Goal: Task Accomplishment & Management: Complete application form

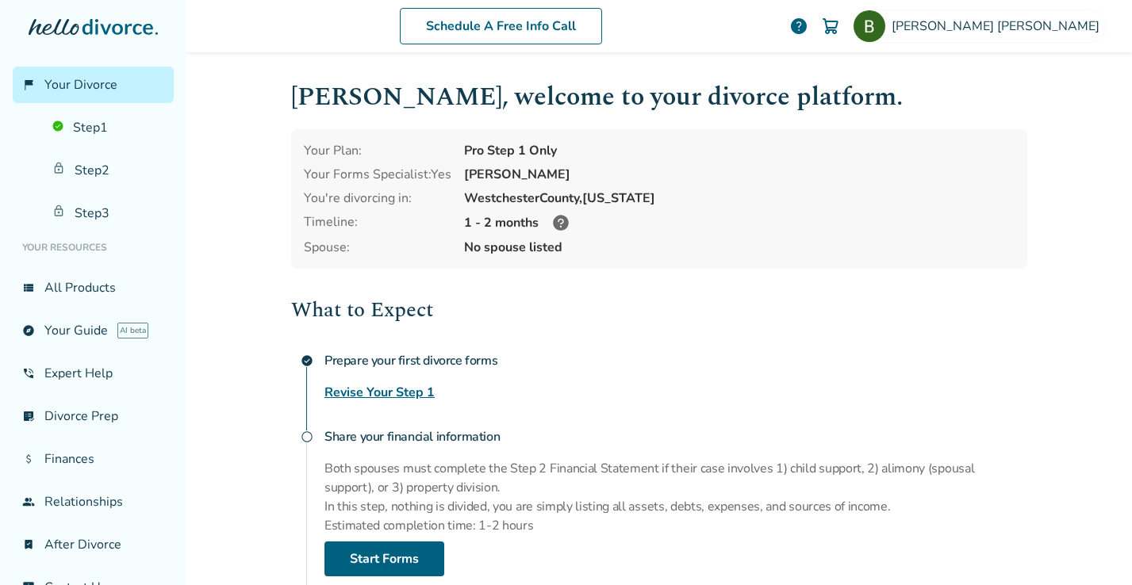
click at [396, 389] on link "Revise Your Step 1" at bounding box center [379, 392] width 110 height 19
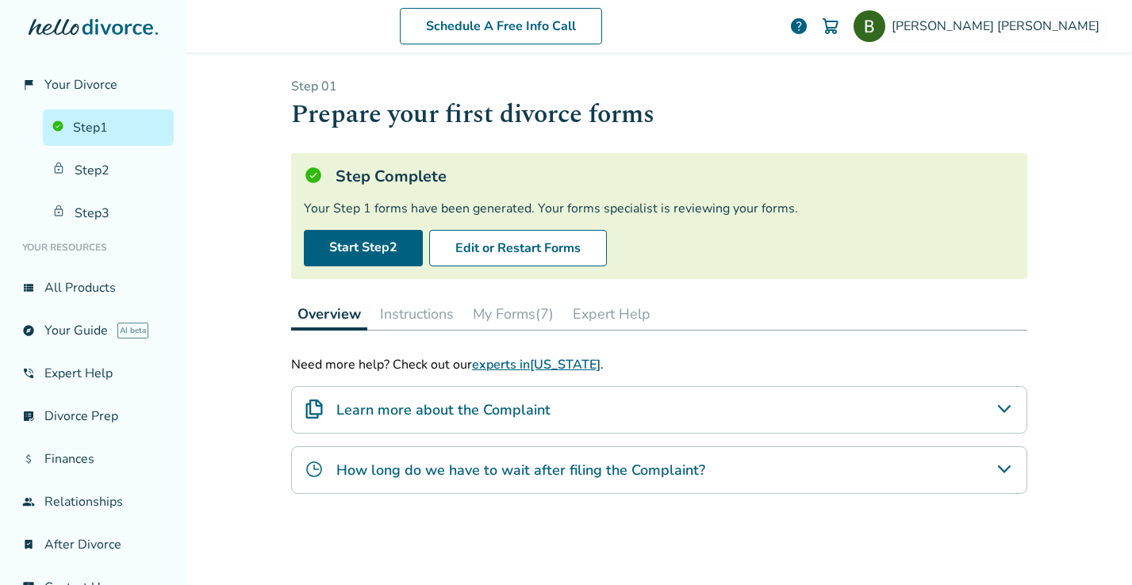
click at [629, 207] on div "Your Step 1 forms have been generated. Your forms specialist is reviewing your …" at bounding box center [659, 208] width 711 height 17
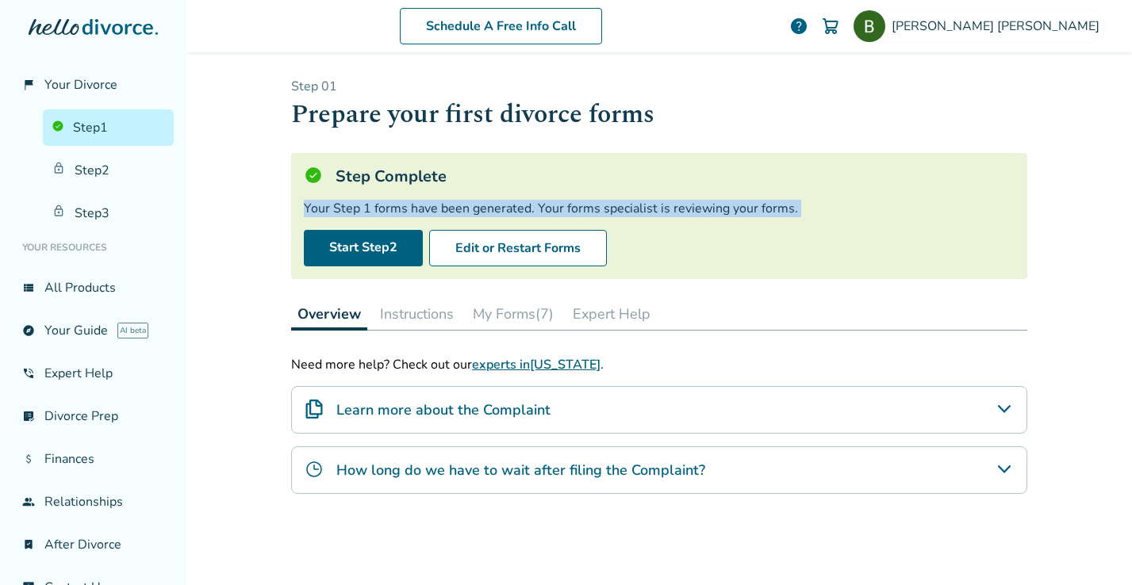
click at [629, 207] on div "Your Step 1 forms have been generated. Your forms specialist is reviewing your …" at bounding box center [659, 208] width 711 height 17
